Goal: Task Accomplishment & Management: Manage account settings

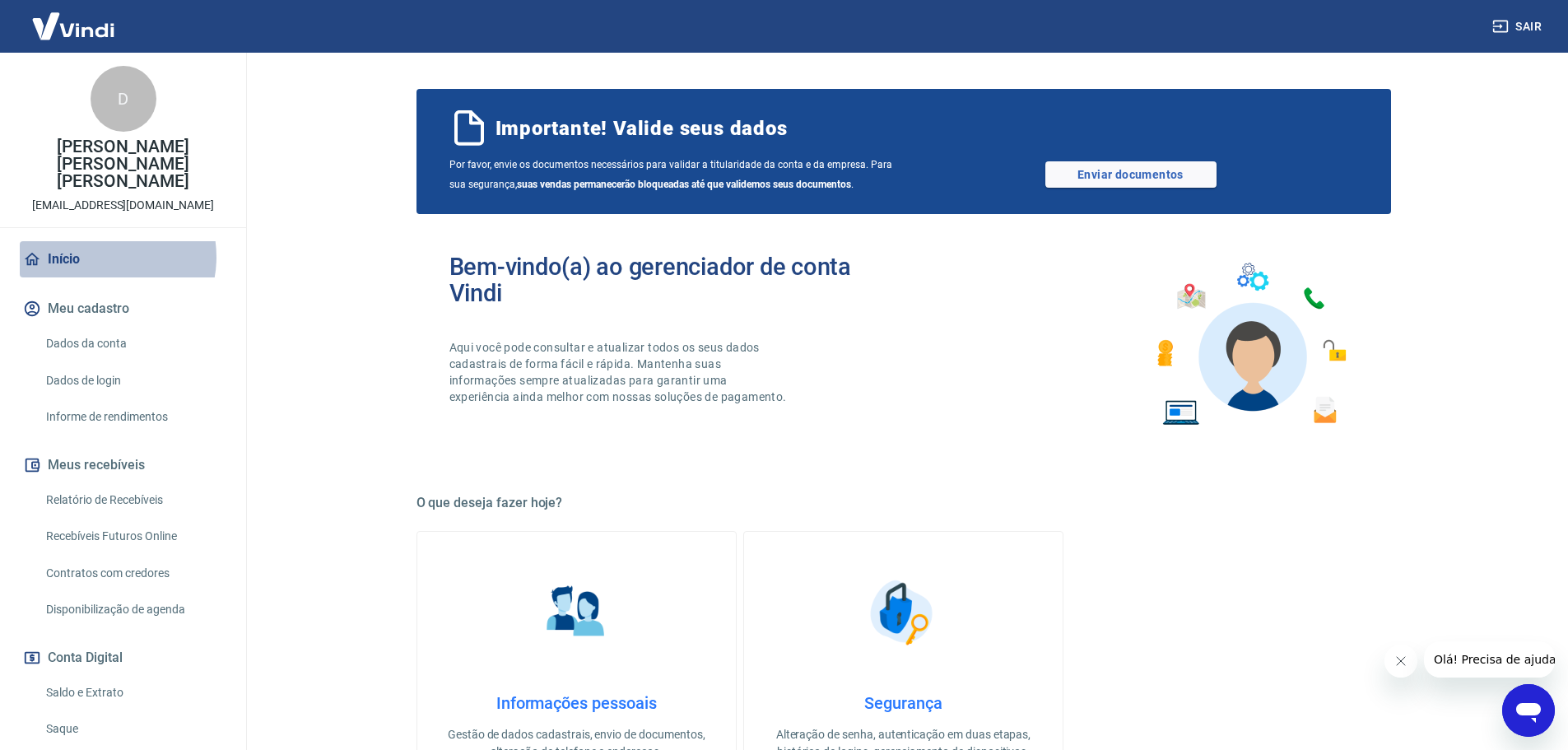
click at [100, 241] on link "Início" at bounding box center [123, 259] width 206 height 37
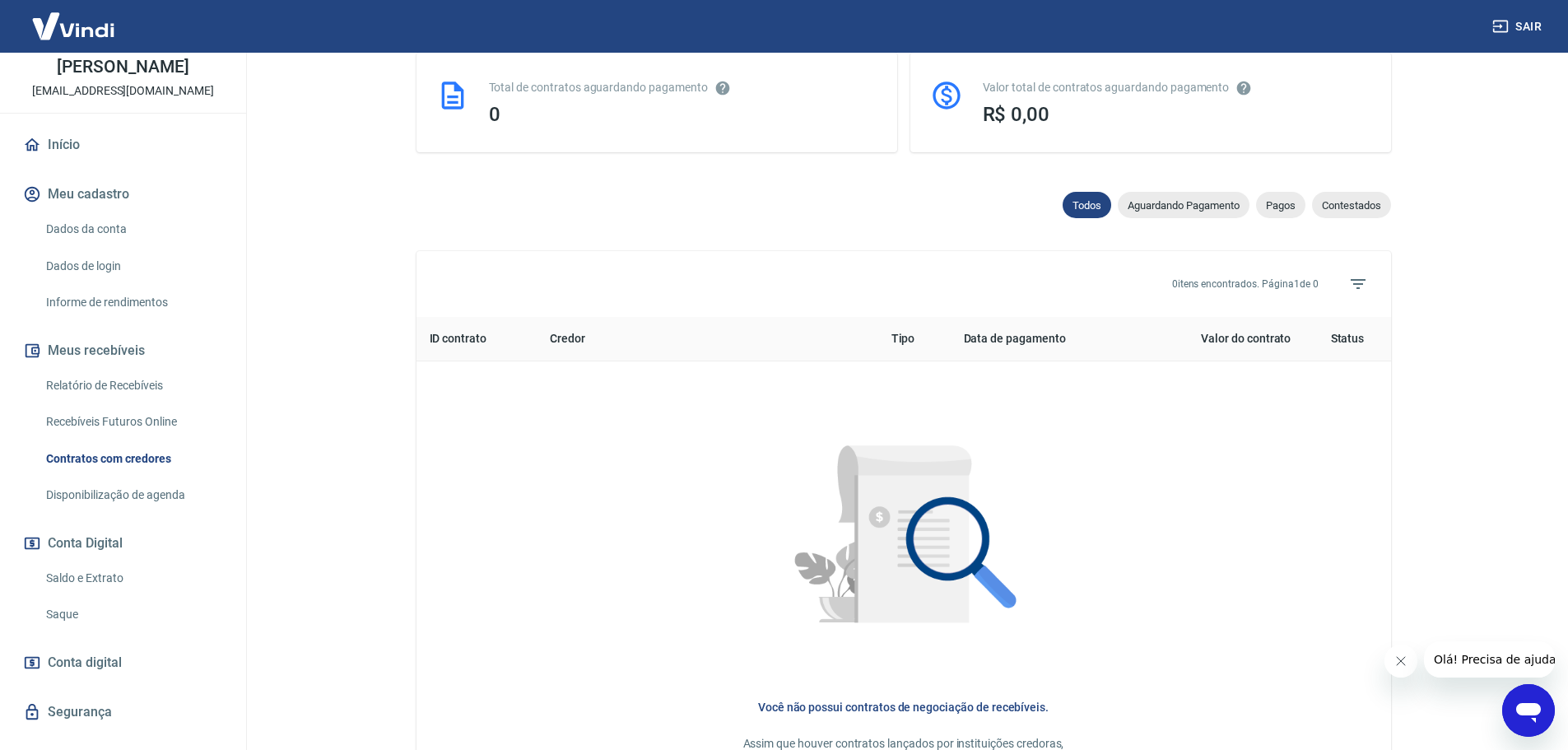
scroll to position [79, 0]
click at [132, 395] on link "Relatório de Recebíveis" at bounding box center [133, 386] width 187 height 34
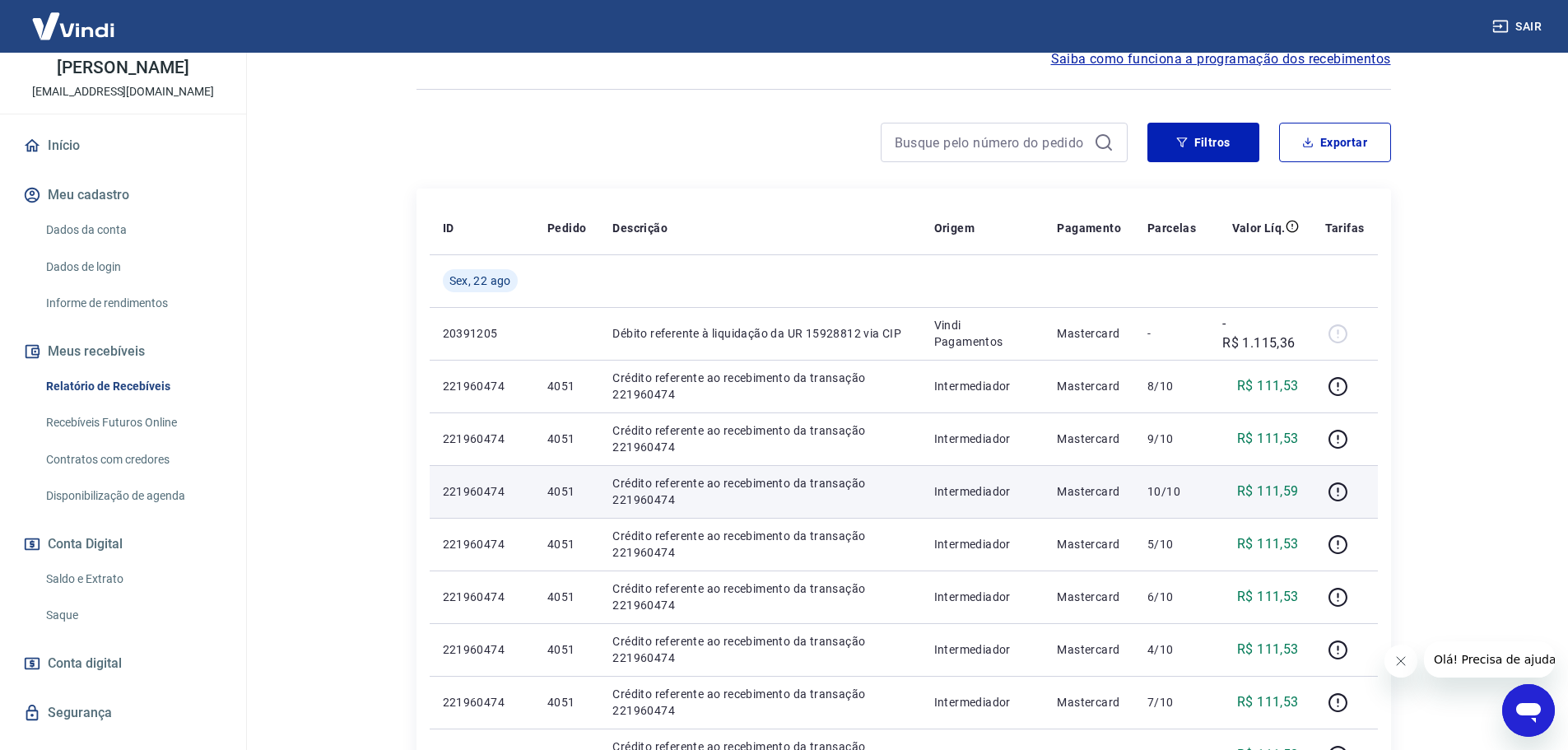
scroll to position [329, 0]
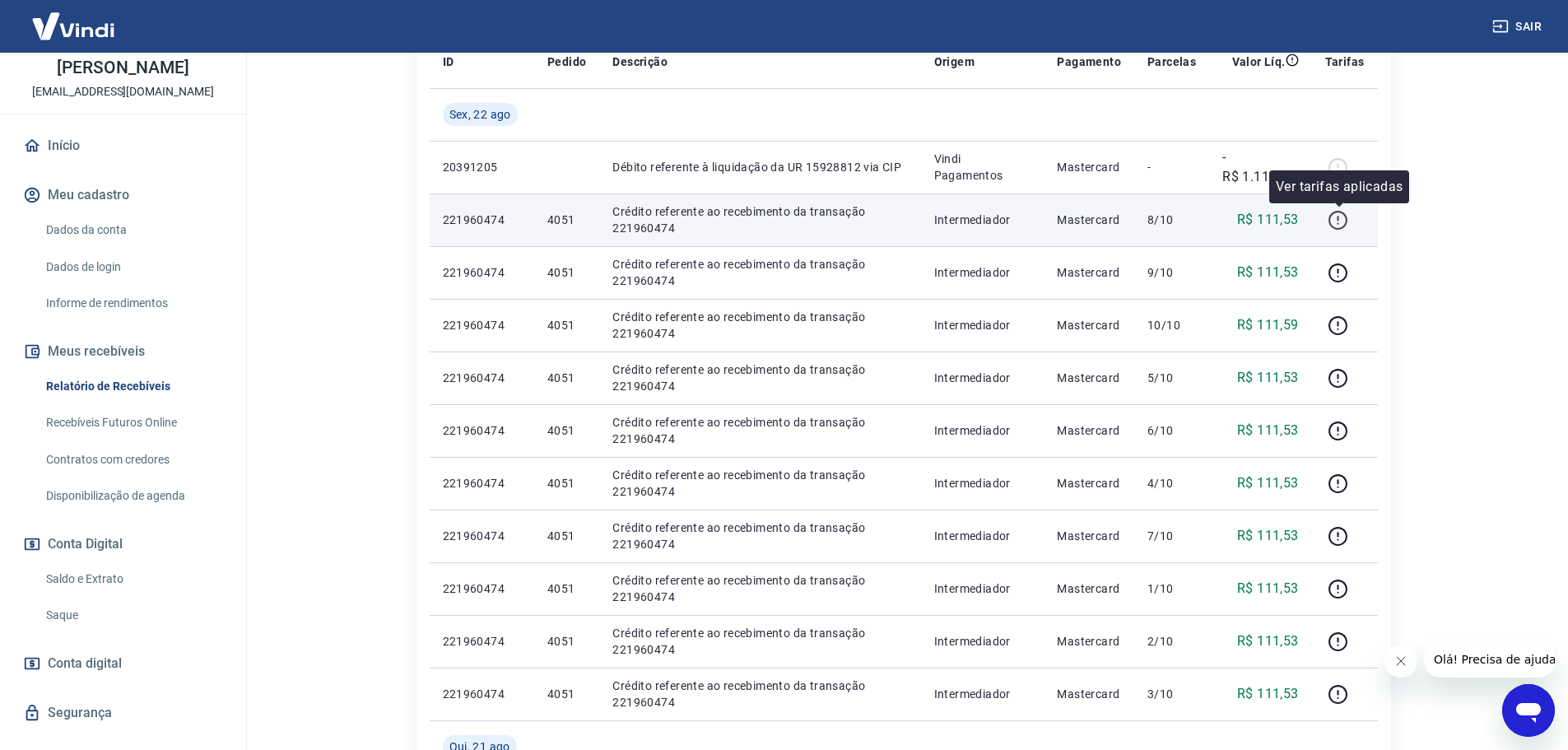
click at [1346, 215] on icon "button" at bounding box center [1338, 220] width 19 height 19
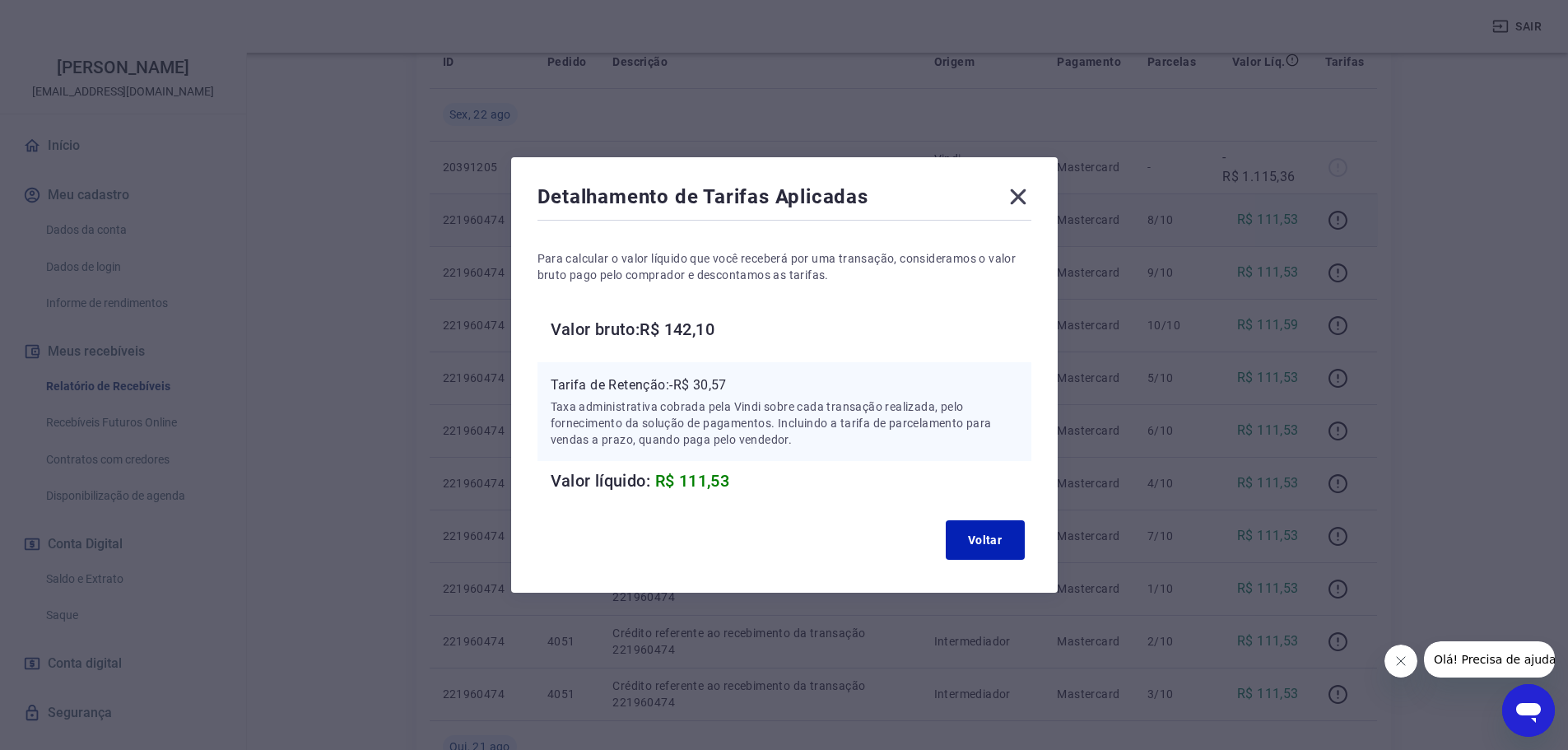
click at [1028, 197] on icon at bounding box center [1018, 196] width 27 height 27
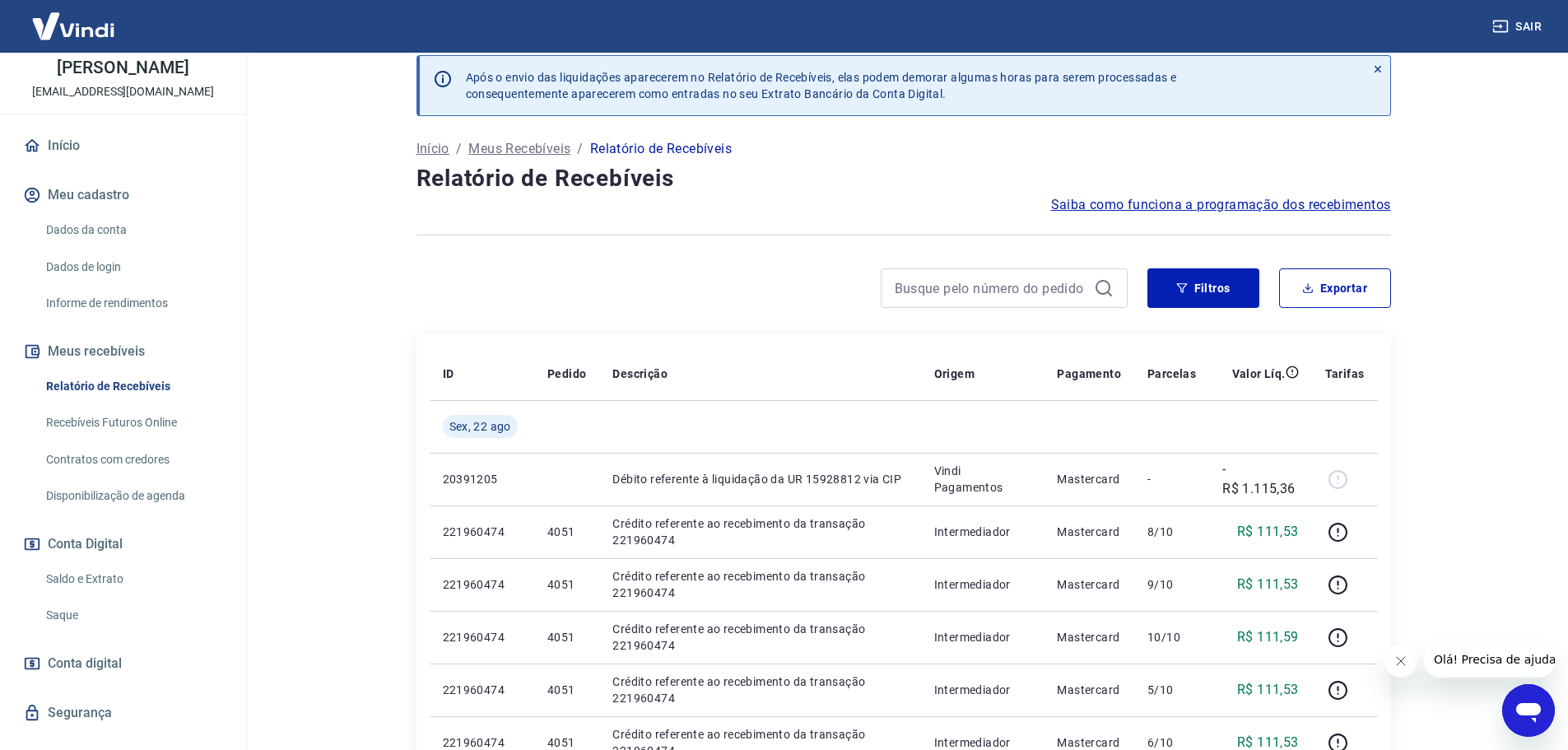
scroll to position [0, 0]
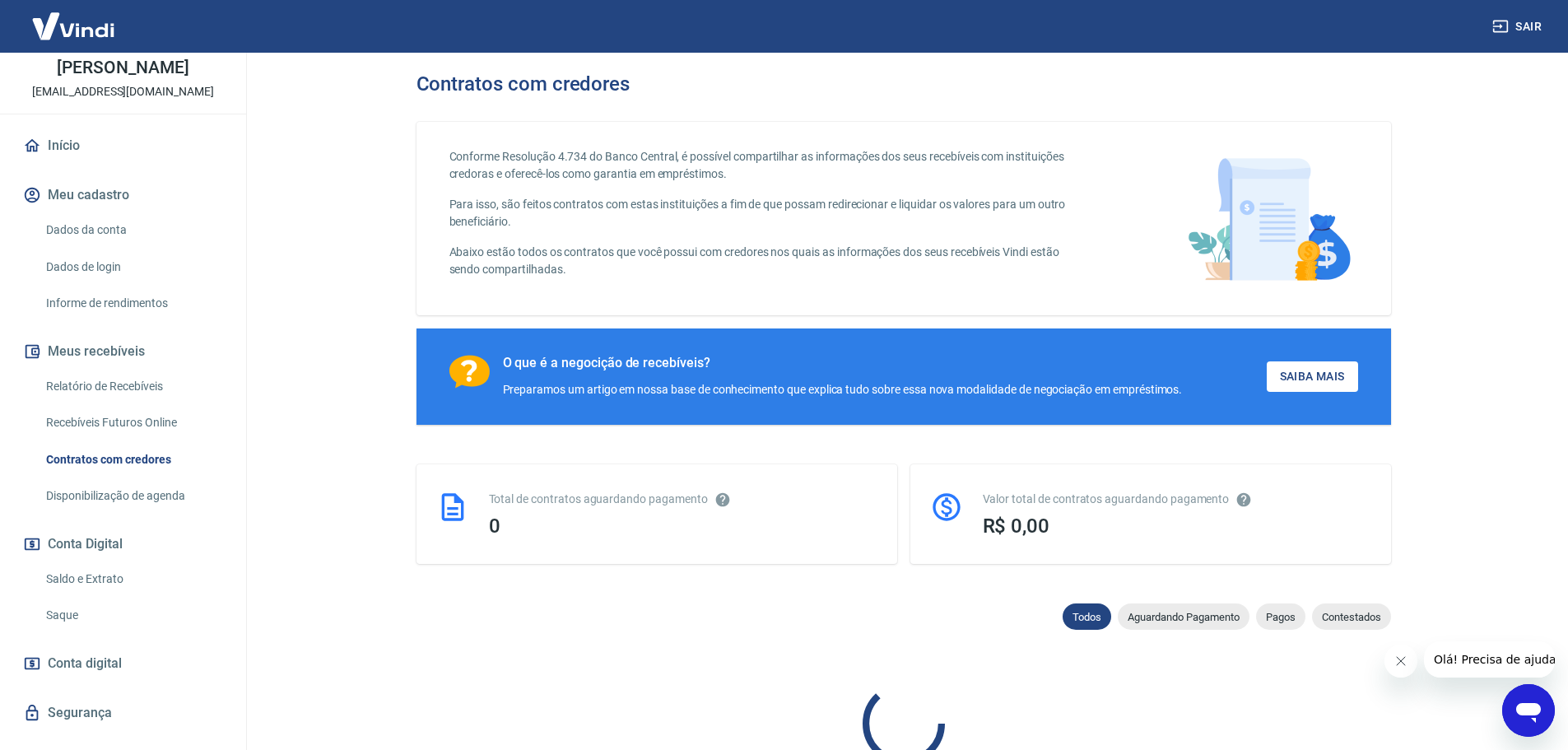
scroll to position [132, 0]
